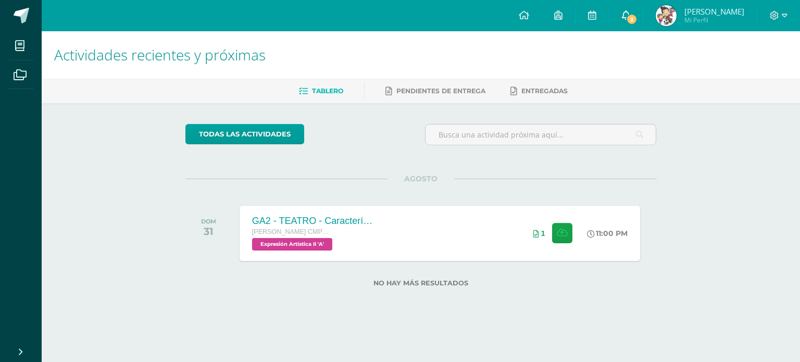
click at [642, 12] on link "3" at bounding box center [625, 15] width 33 height 31
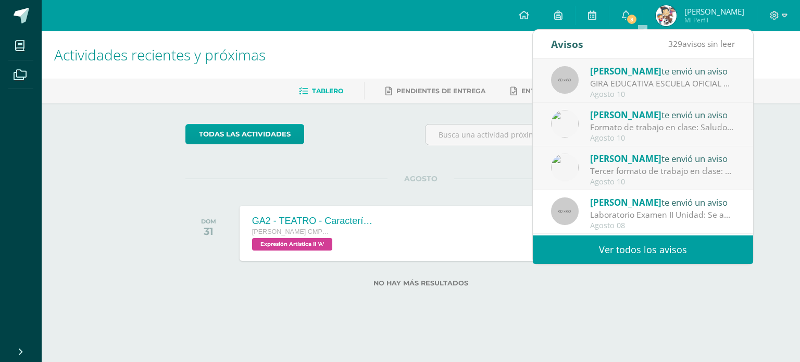
click at [675, 95] on div "Agosto 10" at bounding box center [662, 94] width 145 height 9
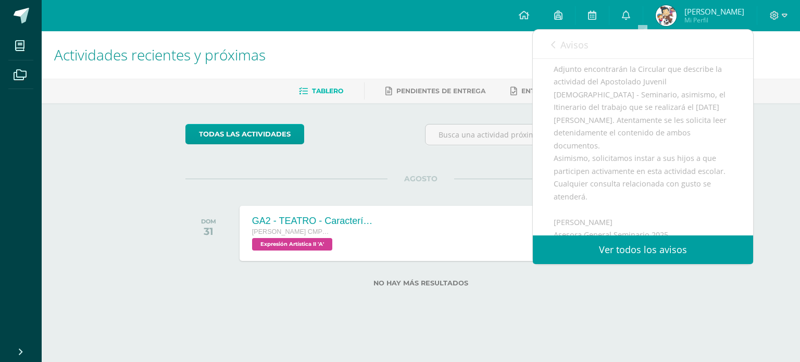
scroll to position [140, 0]
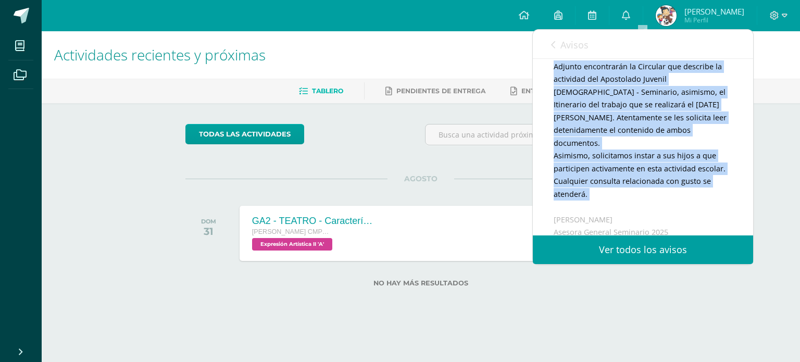
drag, startPoint x: 743, startPoint y: 146, endPoint x: 750, endPoint y: 202, distance: 56.6
click at [750, 202] on div "[PERSON_NAME] te envió un aviso: GIRA EDUCATIVA ESCUELA OFICIAL RURAL MIXTA LO …" at bounding box center [643, 147] width 220 height 176
click at [720, 172] on div "Buenas noches apreciados Padres de Fanilia y Alumnos Graduandos: Adjunto encont…" at bounding box center [642, 214] width 179 height 385
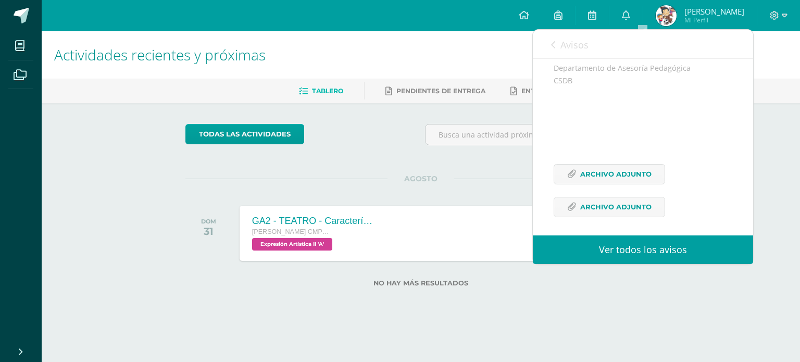
scroll to position [334, 0]
click at [638, 179] on link "Archivo Adjunto" at bounding box center [608, 169] width 111 height 20
click at [585, 204] on span "Archivo Adjunto" at bounding box center [615, 201] width 71 height 19
click at [548, 32] on div "Avisos 328 avisos sin leer Avisos" at bounding box center [643, 44] width 220 height 29
click at [562, 49] on span "Avisos" at bounding box center [574, 45] width 28 height 12
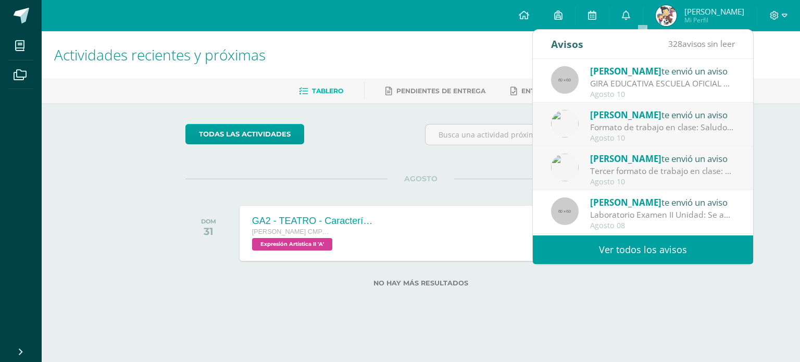
click at [648, 178] on div "Agosto 10" at bounding box center [662, 182] width 145 height 9
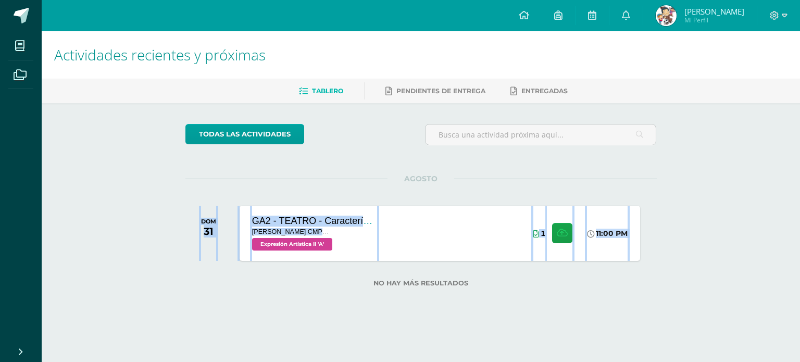
drag, startPoint x: 755, startPoint y: 197, endPoint x: 757, endPoint y: 164, distance: 33.4
click at [757, 164] on div "Actividades recientes y próximas Tablero Pendientes de entrega Entregadas todas…" at bounding box center [421, 175] width 758 height 289
click at [642, 25] on link "0" at bounding box center [625, 15] width 33 height 31
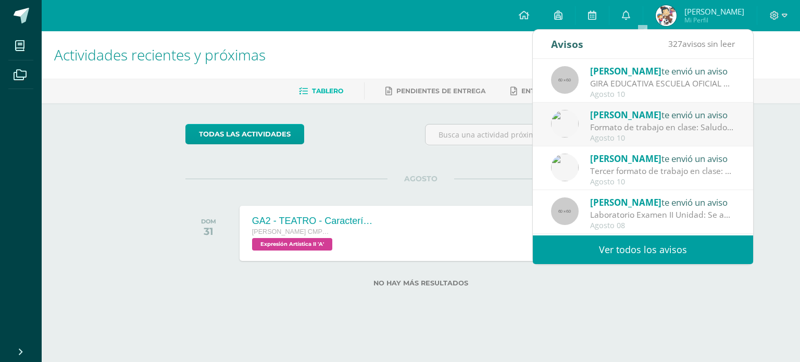
click at [667, 92] on div "Agosto 10" at bounding box center [662, 94] width 145 height 9
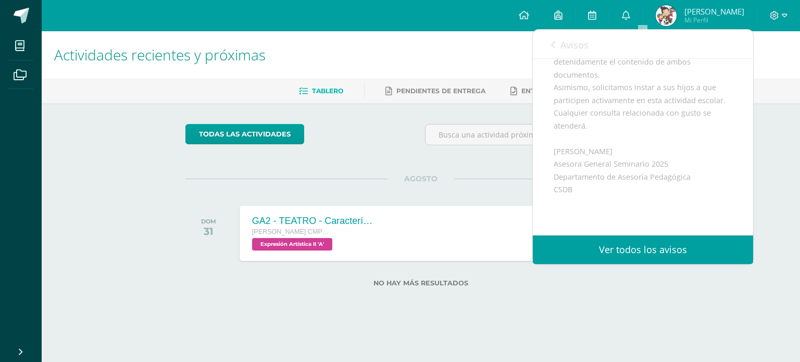
click at [580, 54] on link "Avisos" at bounding box center [569, 45] width 37 height 30
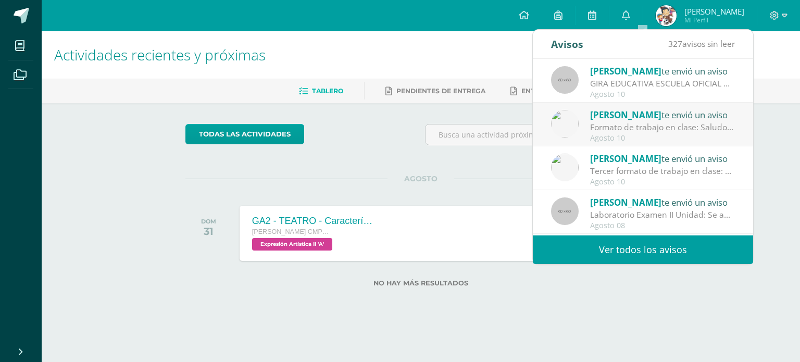
click at [652, 143] on div "[PERSON_NAME] te envió un aviso Formato de trabajo en clase: Saludos jóvenes Po…" at bounding box center [643, 125] width 220 height 44
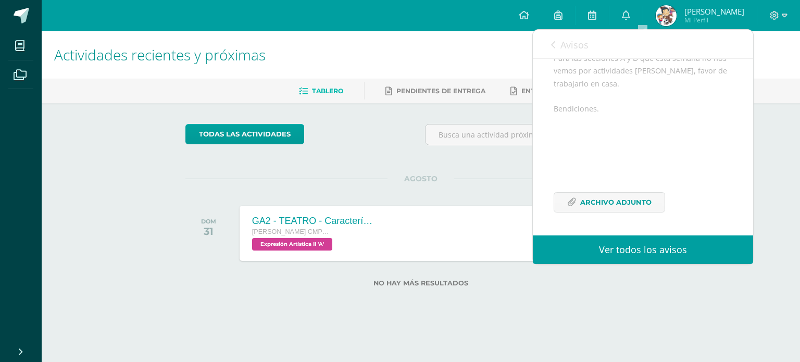
scroll to position [195, 0]
click at [593, 214] on div "Saludos jóvenes Por este medio les comparto el formato de trabajo que estaremos…" at bounding box center [642, 113] width 179 height 224
click at [612, 201] on span "Archivo Adjunto" at bounding box center [615, 202] width 71 height 19
